Goal: Check status

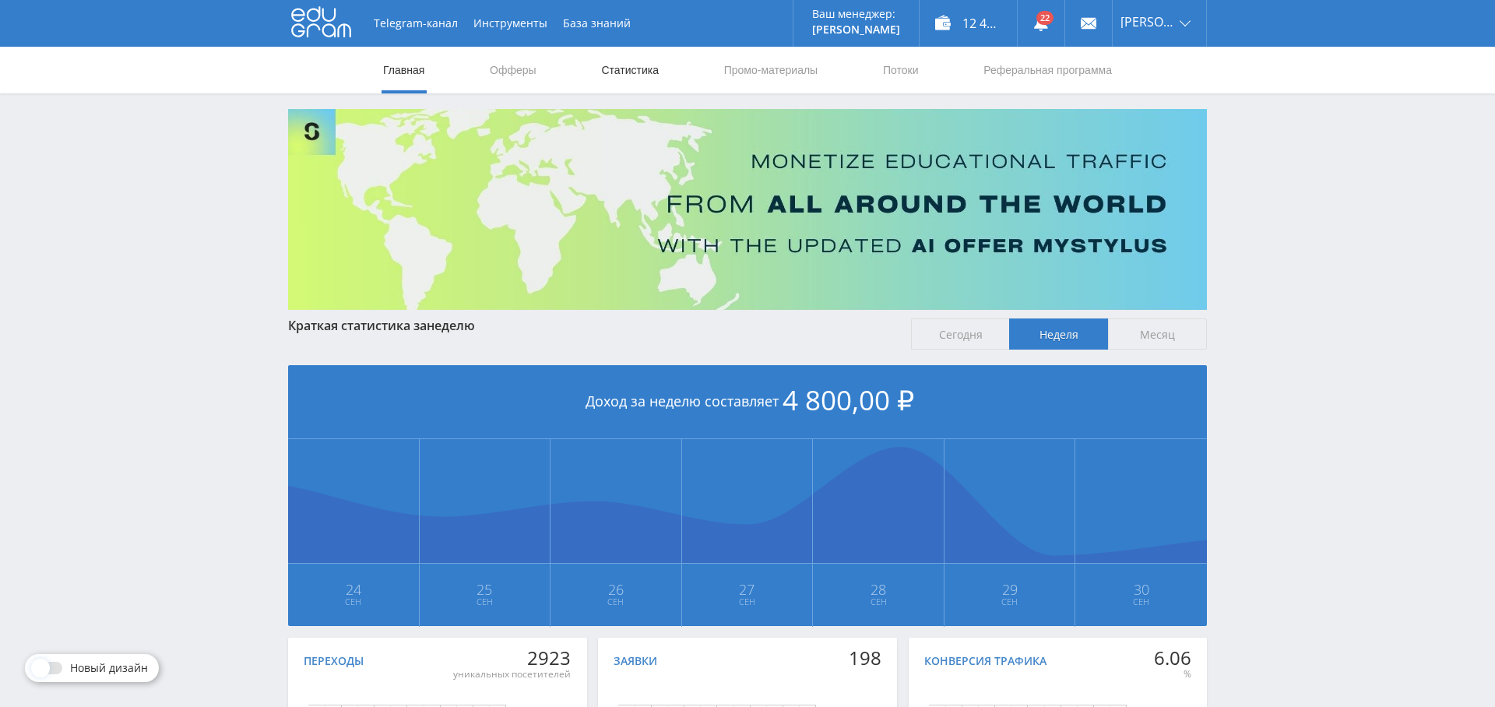
click at [629, 75] on link "Статистика" at bounding box center [629, 70] width 61 height 47
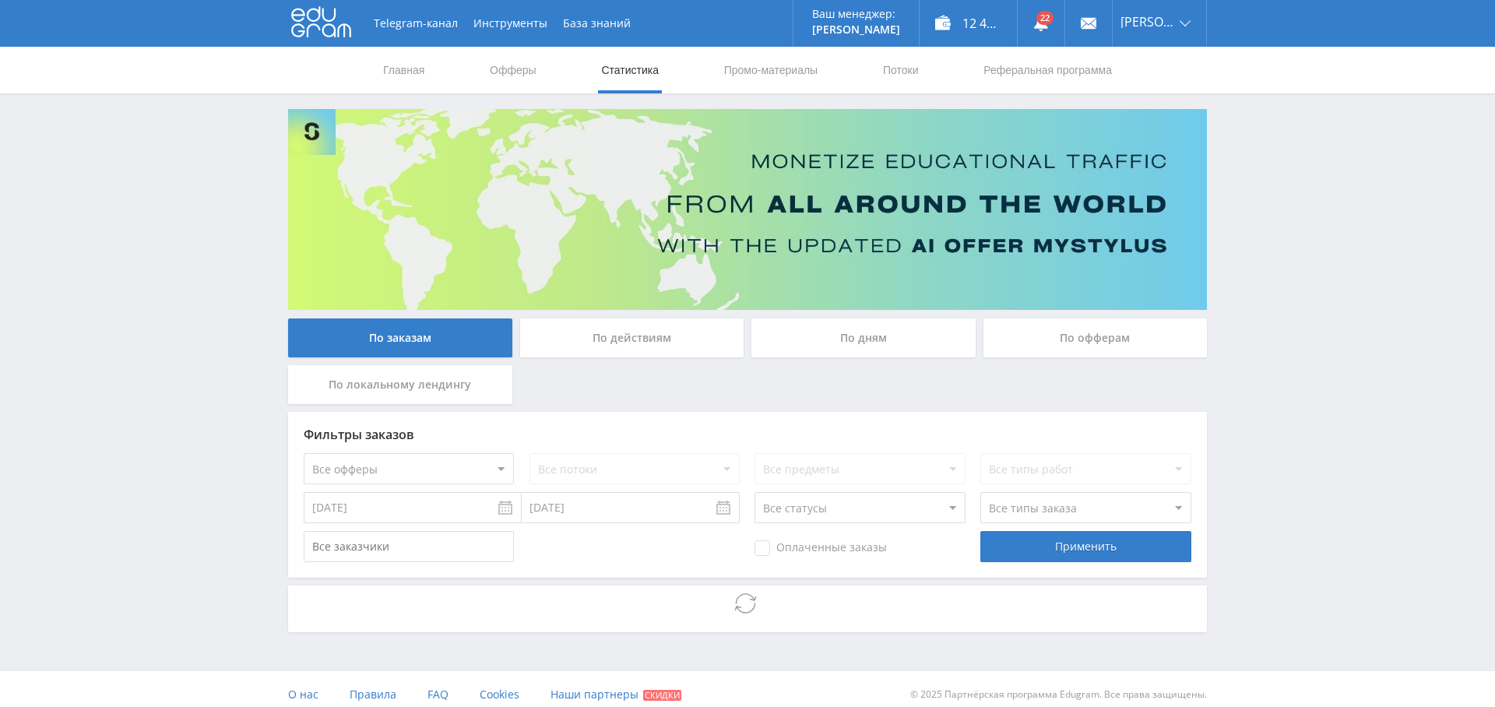
click at [874, 333] on div "По дням" at bounding box center [863, 337] width 224 height 39
click at [0, 0] on input "По дням" at bounding box center [0, 0] width 0 height 0
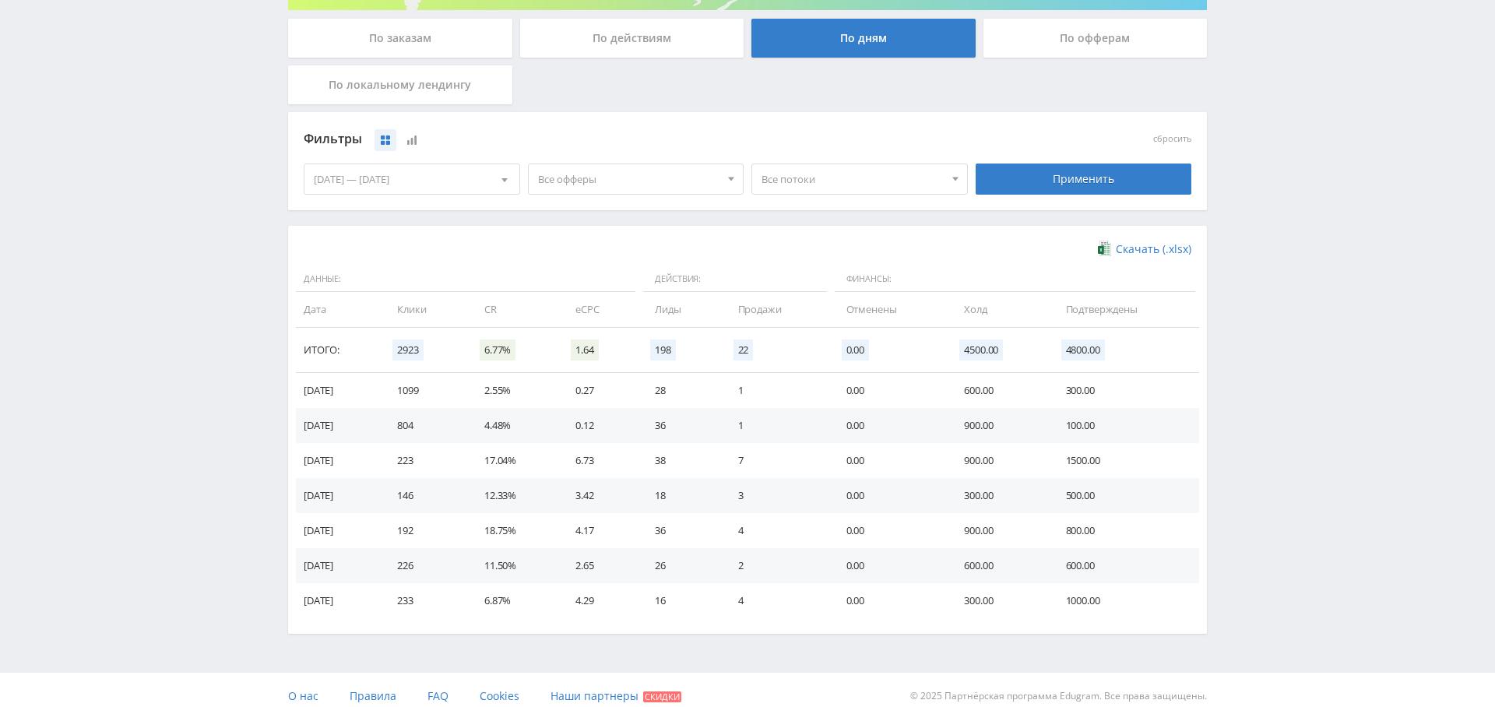
scroll to position [311, 0]
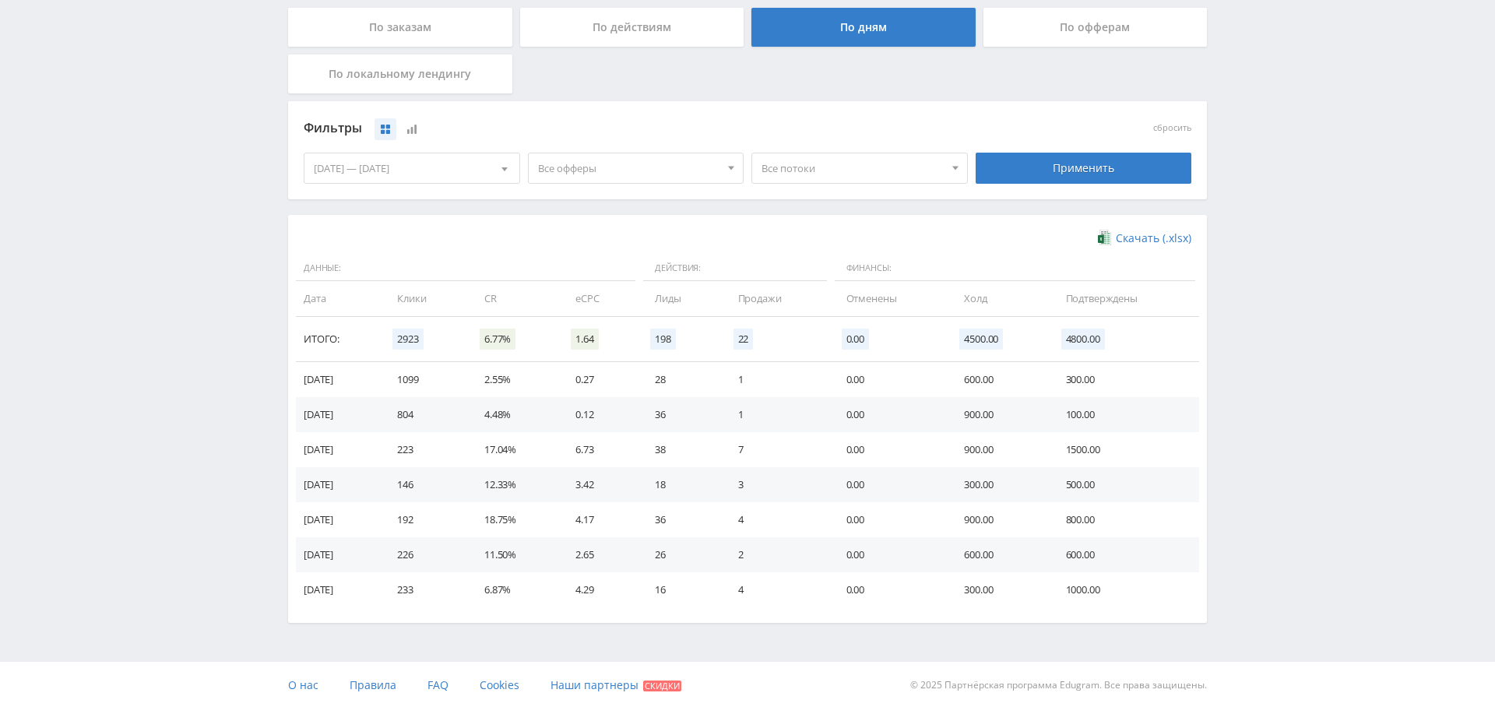
click at [624, 163] on span "Все офферы" at bounding box center [629, 168] width 182 height 30
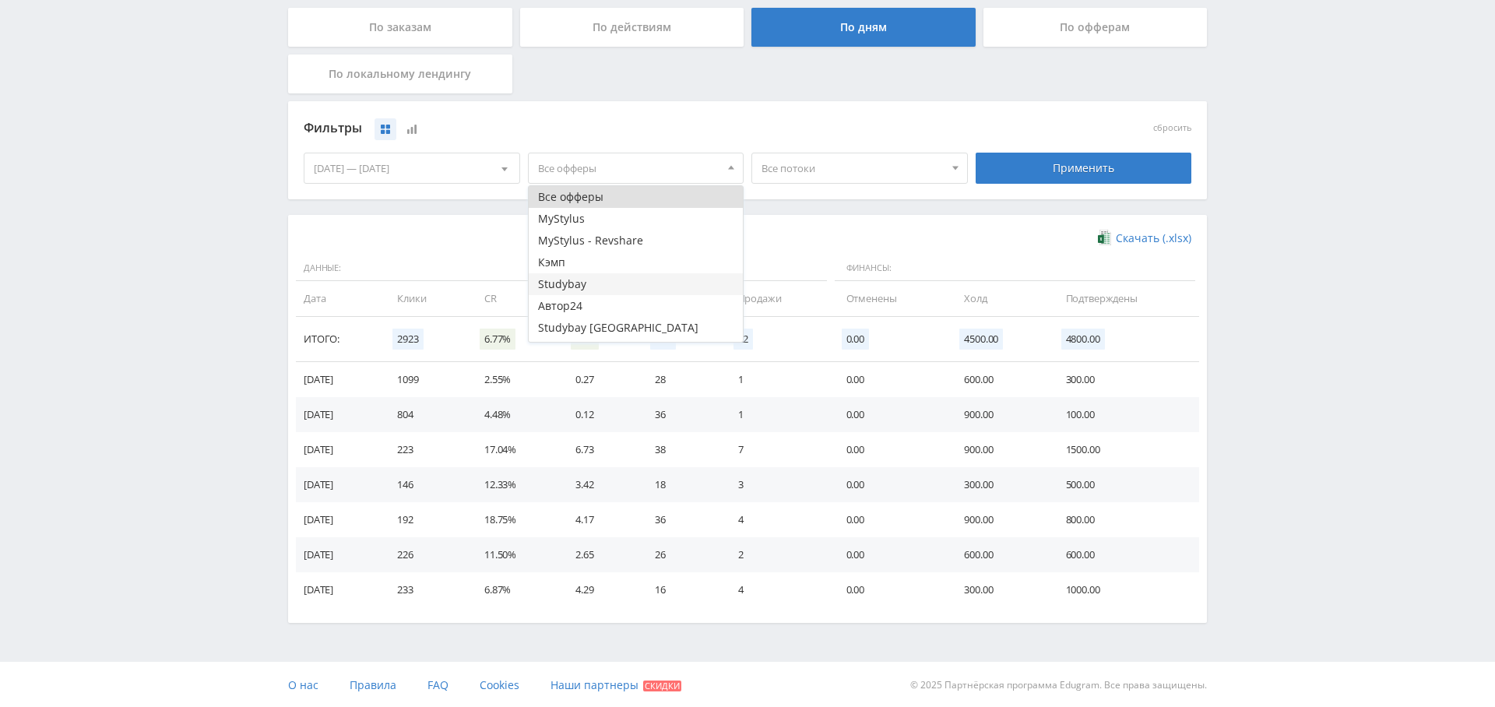
scroll to position [40, 0]
click at [597, 223] on button "Кэмп" at bounding box center [636, 222] width 215 height 22
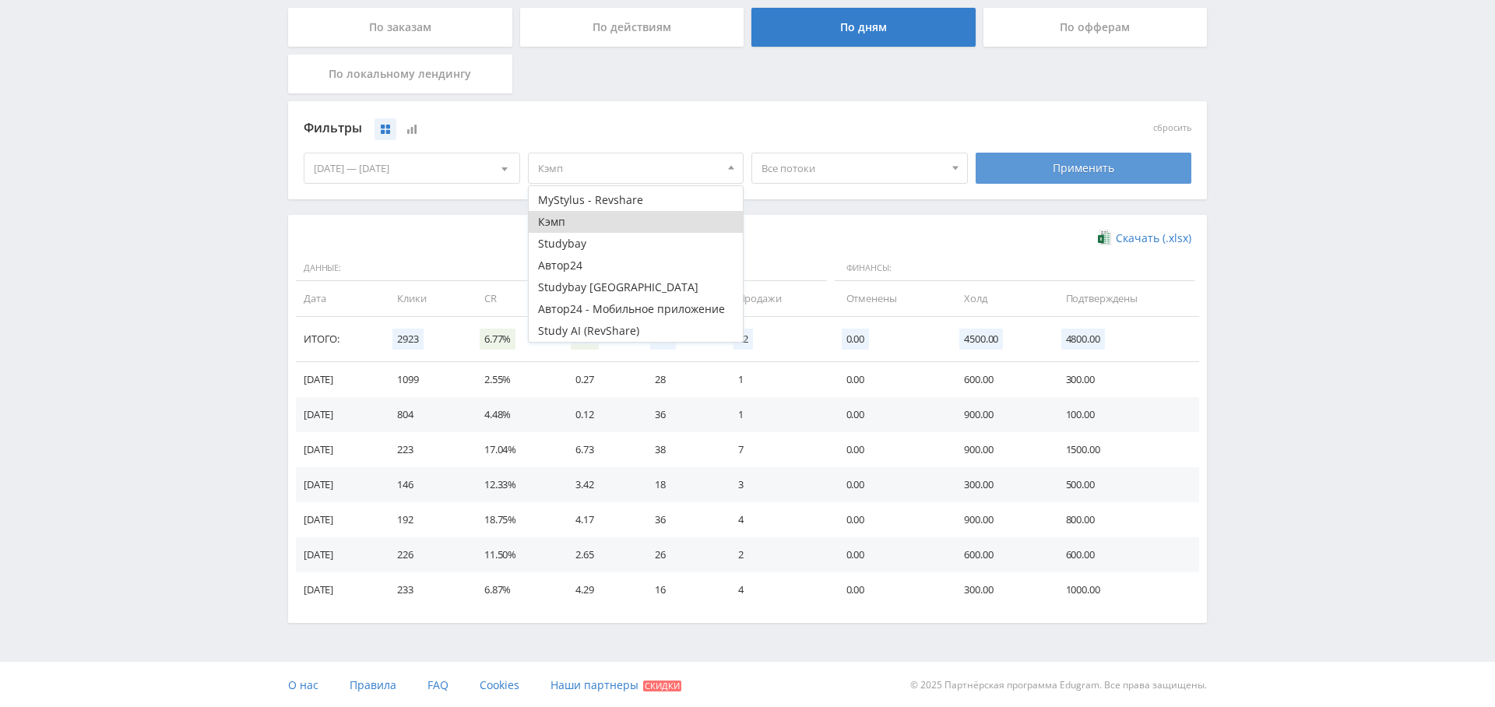
click at [1083, 160] on div "Применить" at bounding box center [1084, 168] width 216 height 31
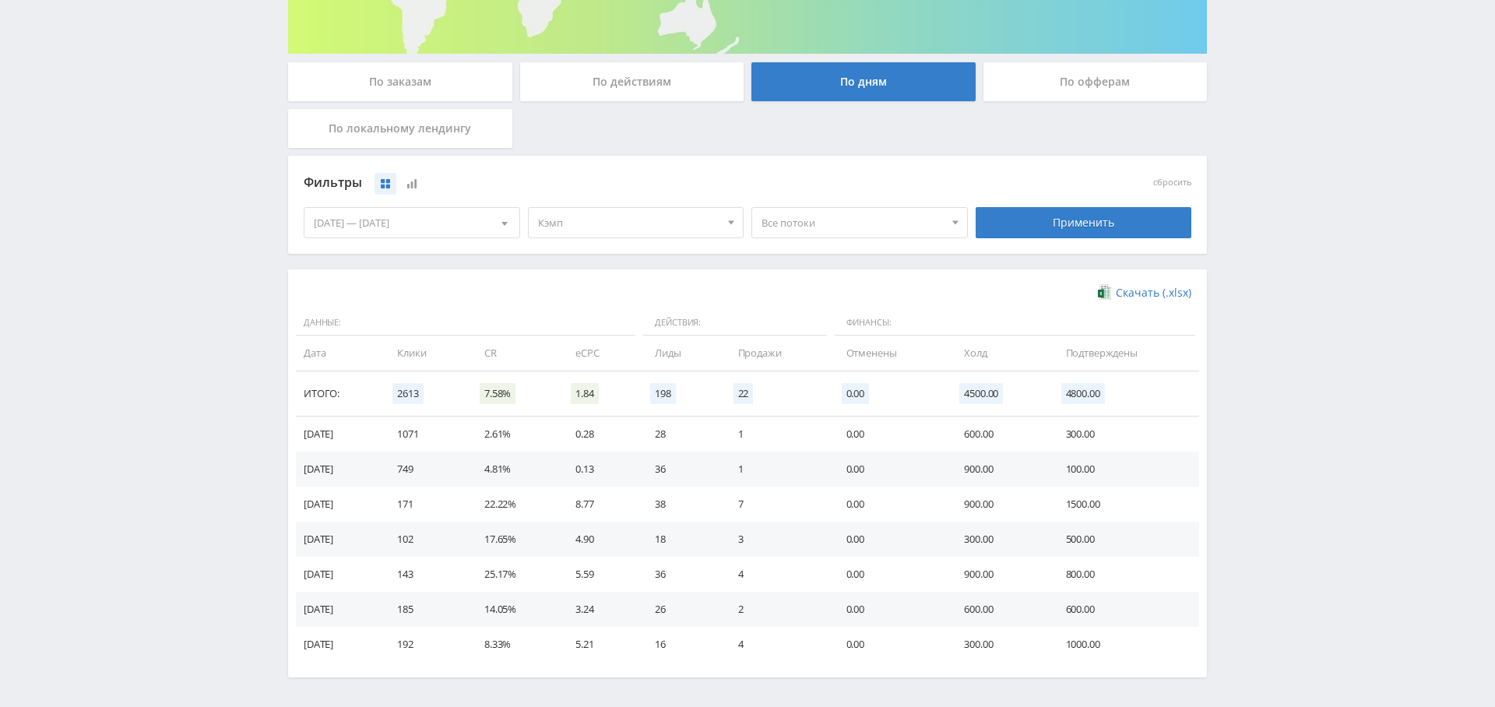
scroll to position [265, 0]
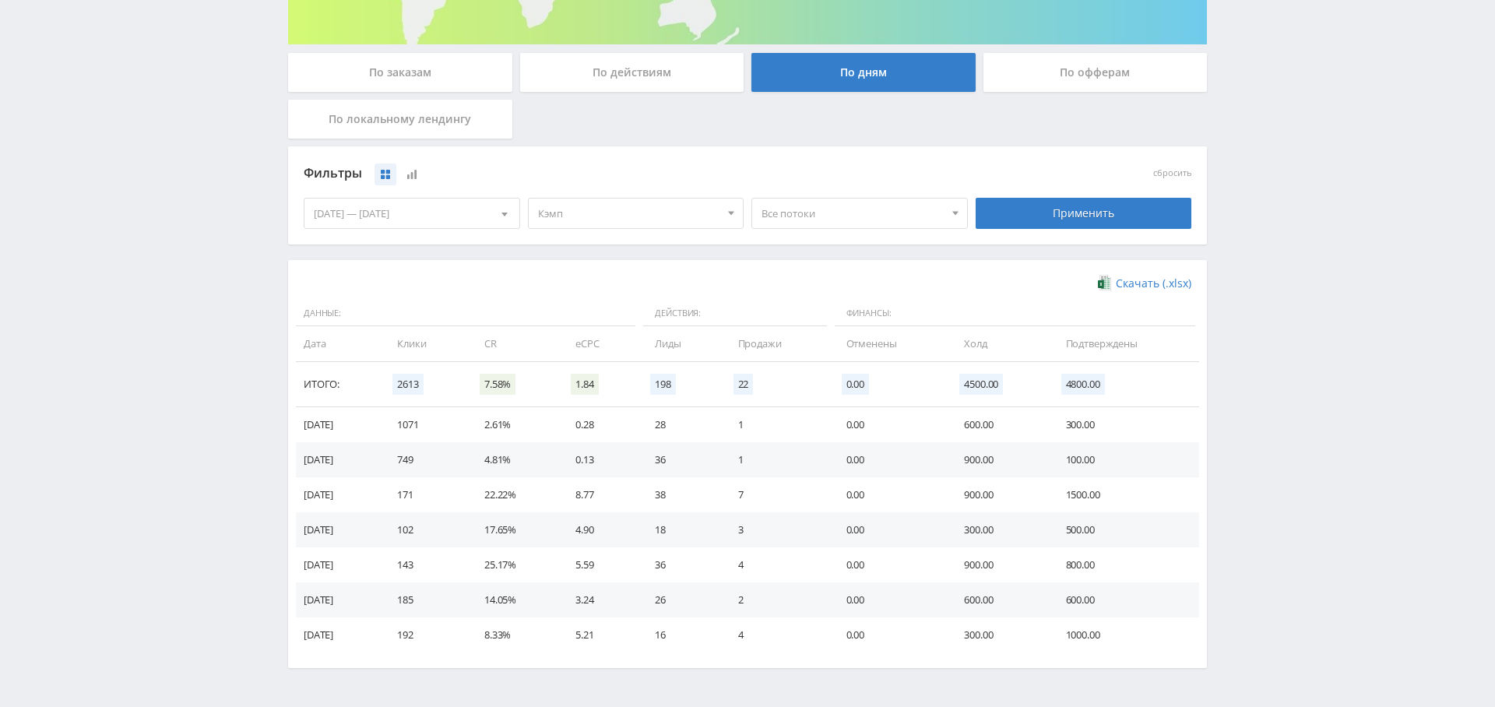
click at [798, 214] on span "Все потоки" at bounding box center [852, 214] width 182 height 30
click at [844, 267] on button "Виджет Кампус" at bounding box center [859, 264] width 215 height 22
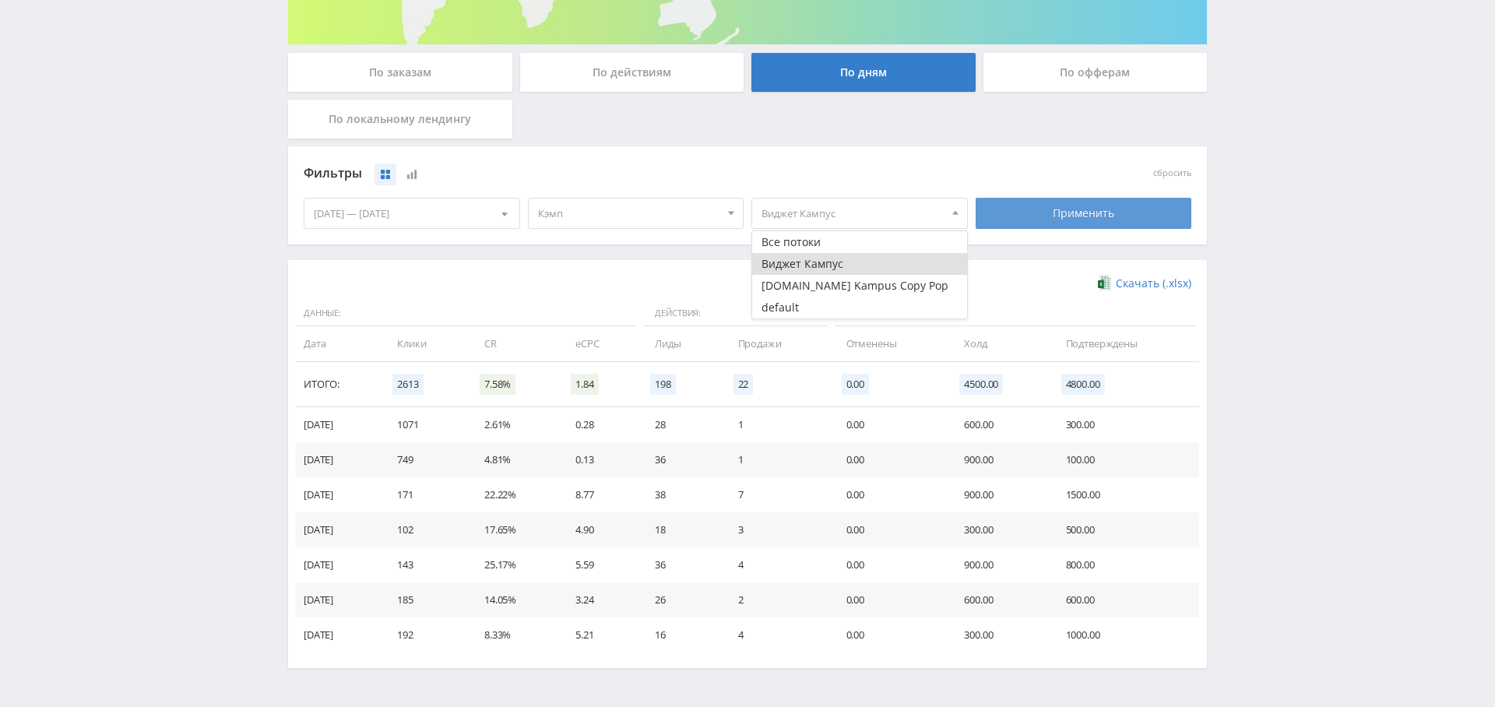
click at [1048, 222] on div "Применить" at bounding box center [1084, 213] width 216 height 31
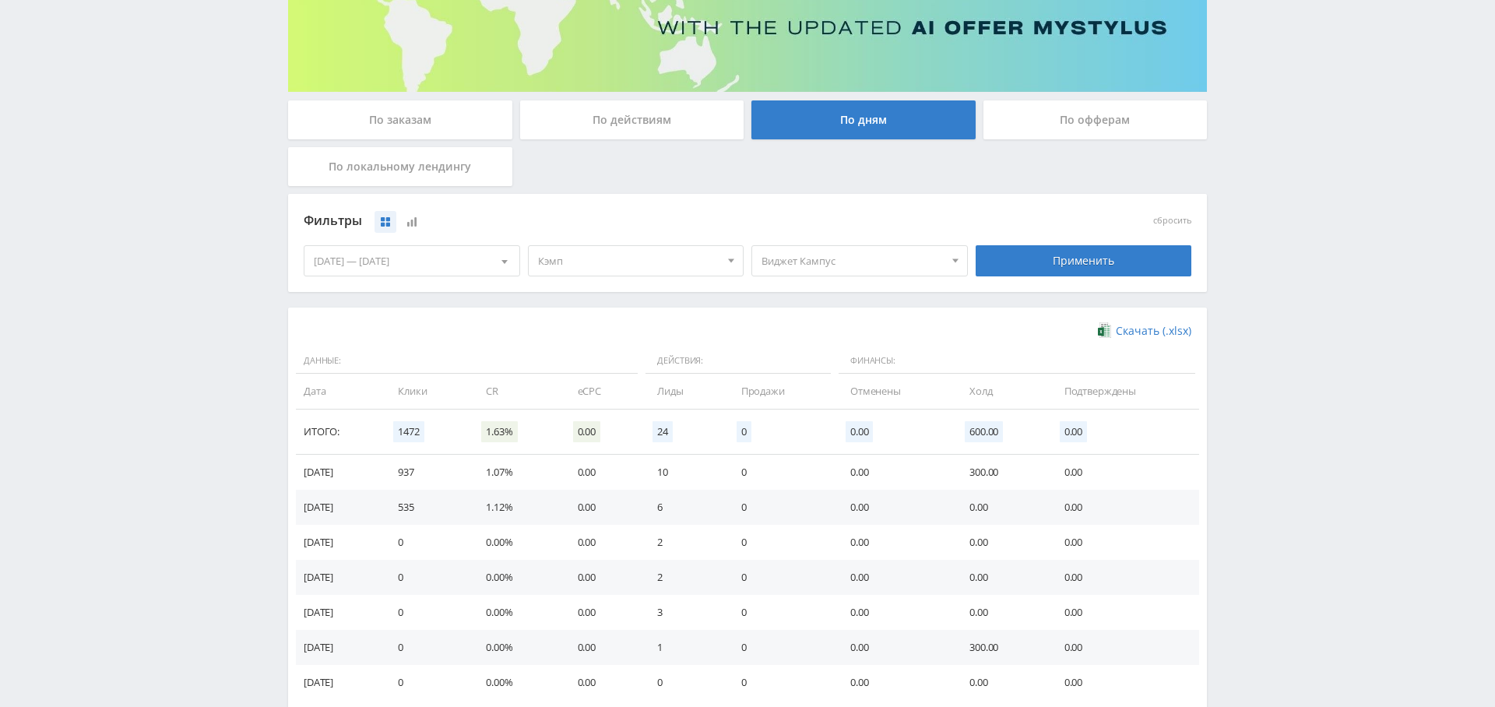
scroll to position [0, 0]
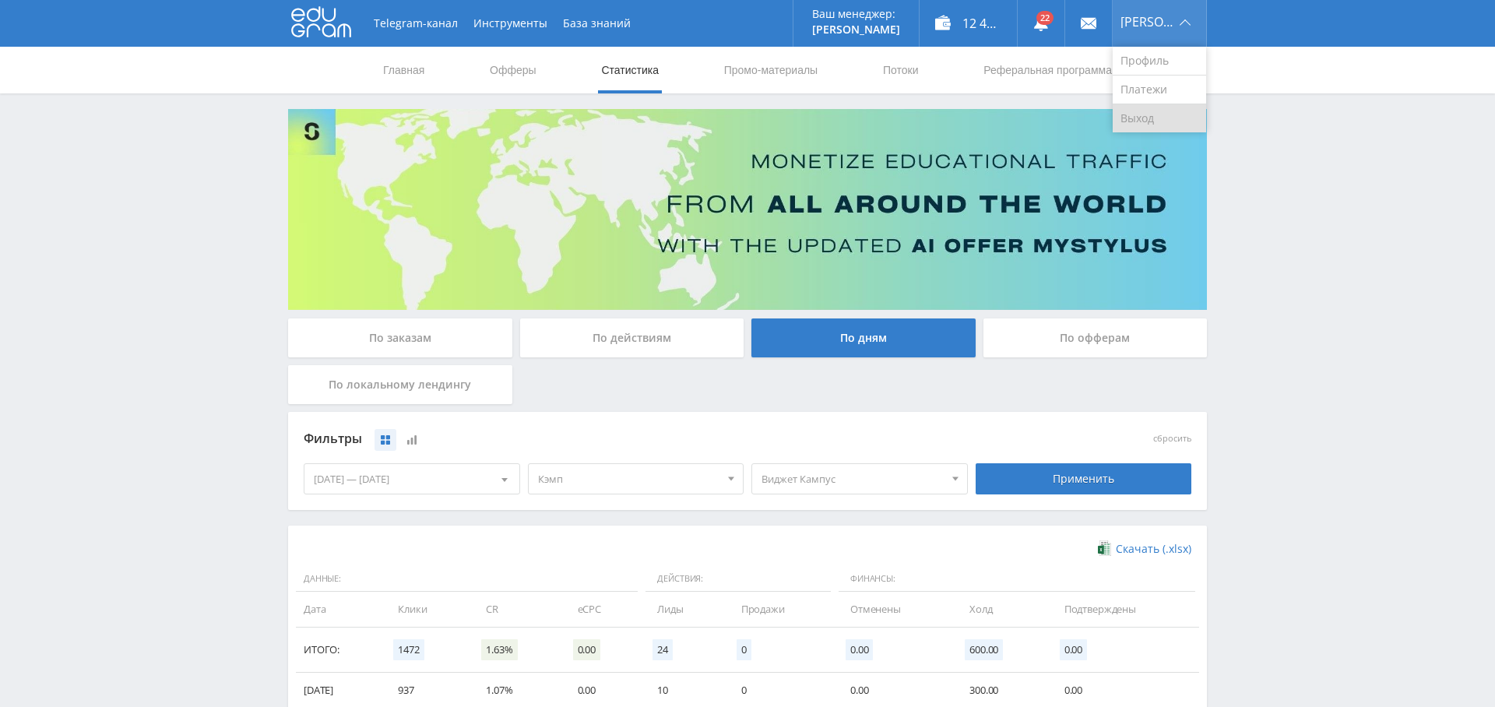
click at [1148, 111] on link "Выход" at bounding box center [1159, 118] width 93 height 28
